Goal: Task Accomplishment & Management: Manage account settings

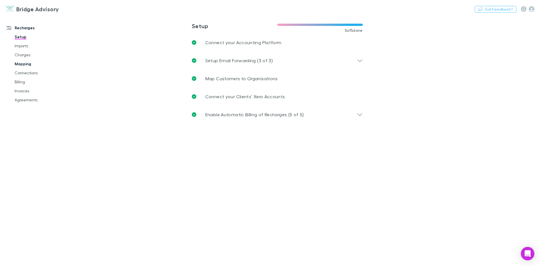
click at [23, 63] on link "Mapping" at bounding box center [42, 63] width 67 height 9
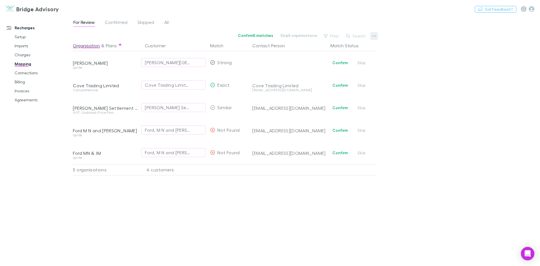
click at [373, 37] on icon "button" at bounding box center [374, 36] width 4 height 5
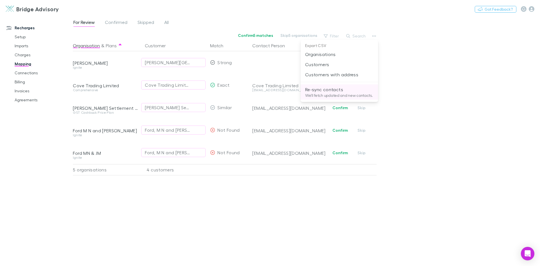
click at [318, 89] on p "Re-sync contacts" at bounding box center [339, 89] width 68 height 7
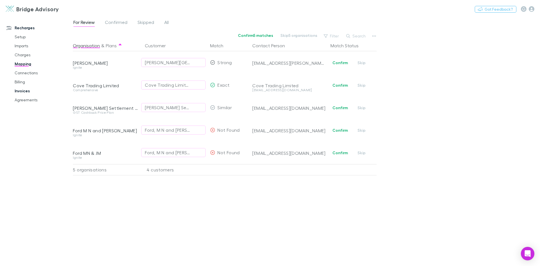
click at [26, 90] on link "Invoices" at bounding box center [42, 90] width 67 height 9
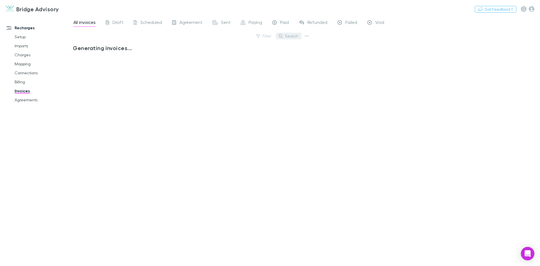
click at [293, 38] on button "Search" at bounding box center [289, 36] width 26 height 7
type input "********"
click at [109, 96] on div "No invoices to show" at bounding box center [192, 152] width 238 height 217
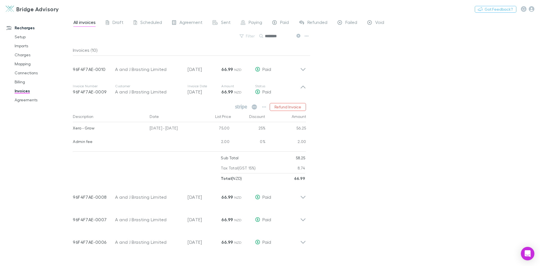
click at [281, 38] on input "********" at bounding box center [279, 36] width 28 height 8
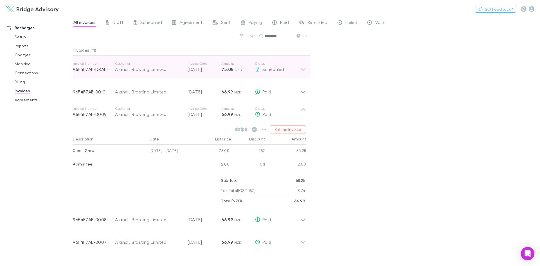
click at [303, 69] on icon at bounding box center [303, 69] width 5 height 3
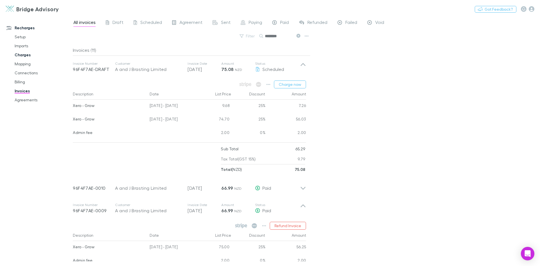
click at [23, 64] on link "Mapping" at bounding box center [42, 63] width 67 height 9
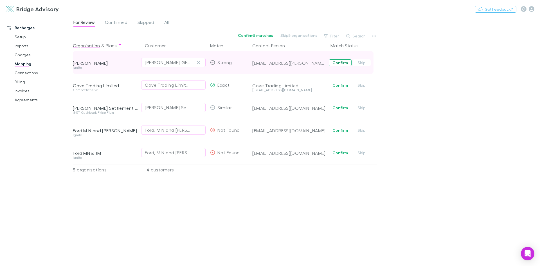
click at [344, 64] on button "Confirm" at bounding box center [340, 62] width 23 height 7
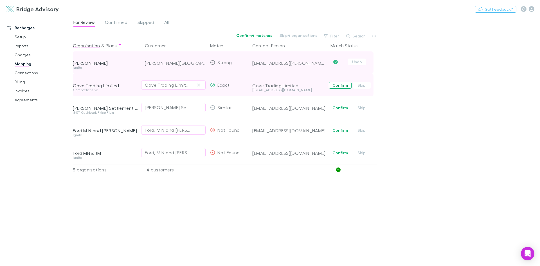
click at [340, 87] on button "Confirm" at bounding box center [340, 85] width 23 height 7
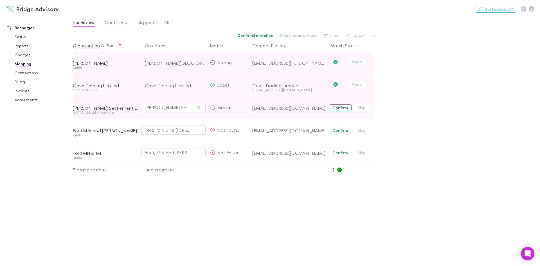
click at [342, 109] on button "Confirm" at bounding box center [340, 107] width 23 height 7
drag, startPoint x: 148, startPoint y: 24, endPoint x: 136, endPoint y: 23, distance: 12.4
click at [148, 24] on span "Skipped" at bounding box center [146, 22] width 17 height 7
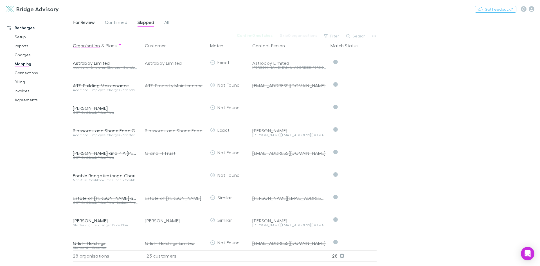
click at [90, 24] on span "For Review" at bounding box center [83, 22] width 21 height 7
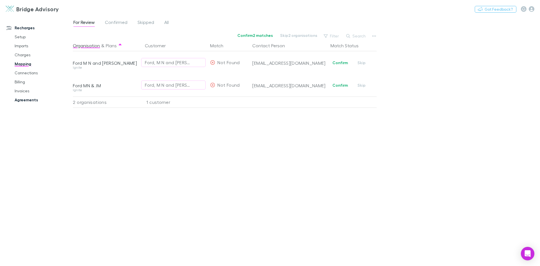
click at [34, 102] on link "Agreements" at bounding box center [42, 99] width 67 height 9
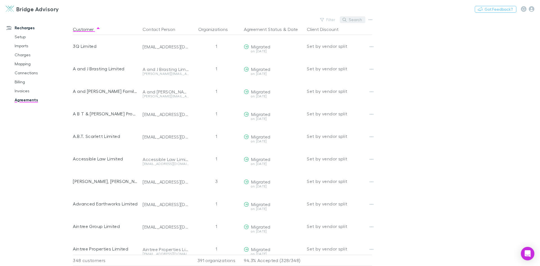
click at [354, 20] on button "Search" at bounding box center [353, 19] width 26 height 7
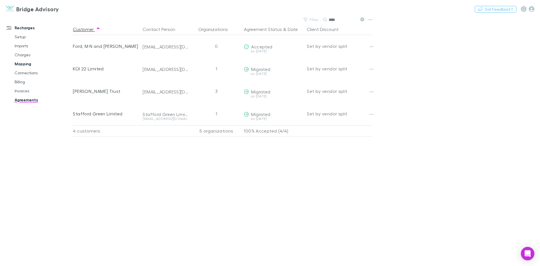
type input "****"
click at [20, 66] on link "Mapping" at bounding box center [42, 63] width 67 height 9
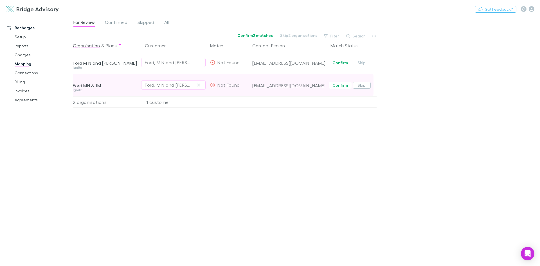
click at [362, 86] on button "Skip" at bounding box center [362, 85] width 18 height 7
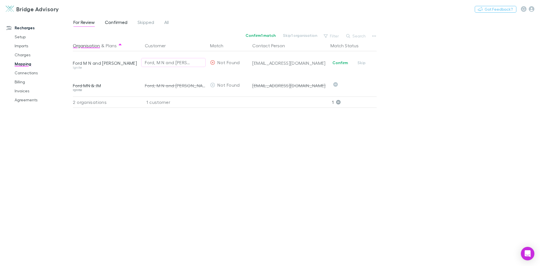
click at [115, 21] on span "Confirmed" at bounding box center [116, 22] width 23 height 7
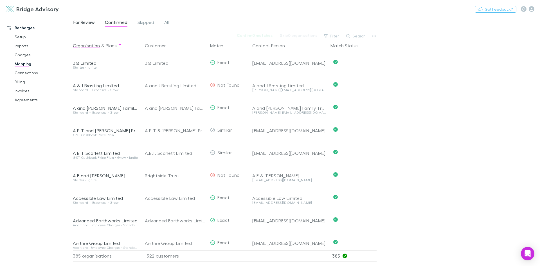
click at [86, 23] on span "For Review" at bounding box center [83, 22] width 21 height 7
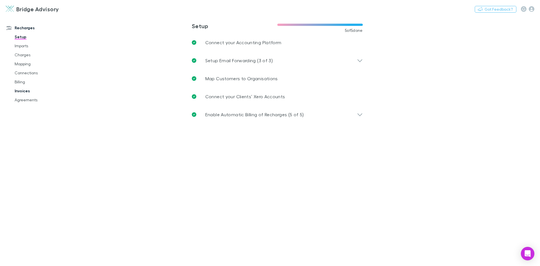
click at [25, 93] on link "Invoices" at bounding box center [42, 90] width 67 height 9
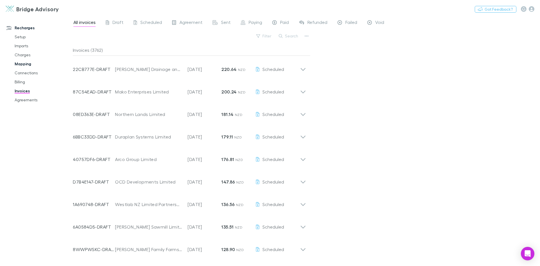
click at [27, 62] on link "Mapping" at bounding box center [42, 63] width 67 height 9
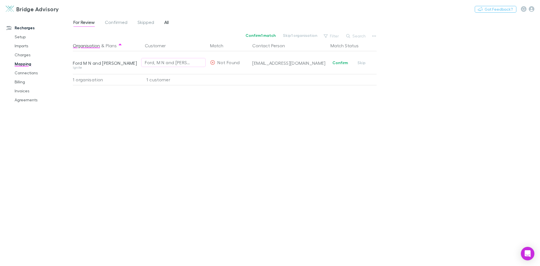
click at [167, 22] on span "All" at bounding box center [166, 22] width 5 height 7
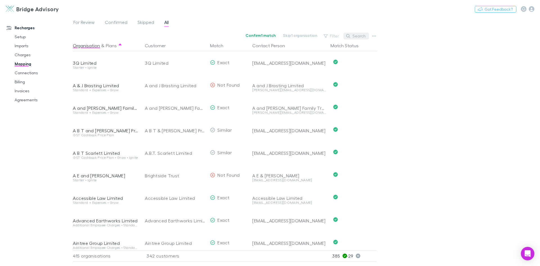
click at [361, 37] on button "Search" at bounding box center [357, 36] width 26 height 7
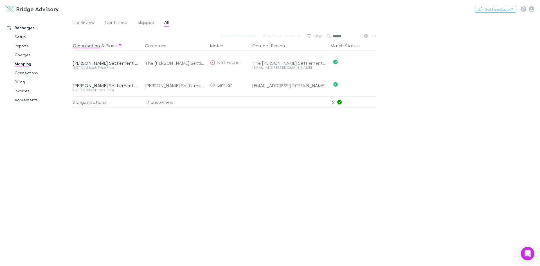
type input "******"
click at [17, 92] on link "Invoices" at bounding box center [42, 90] width 67 height 9
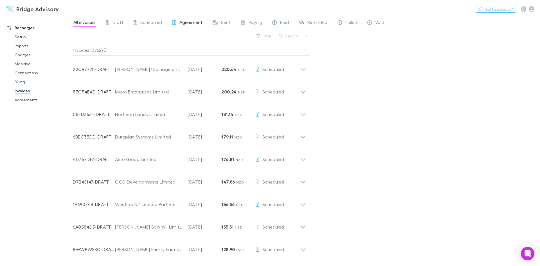
click at [188, 25] on span "Agreement" at bounding box center [190, 22] width 23 height 7
click at [120, 24] on span "Draft" at bounding box center [118, 22] width 11 height 7
